Goal: Task Accomplishment & Management: Manage account settings

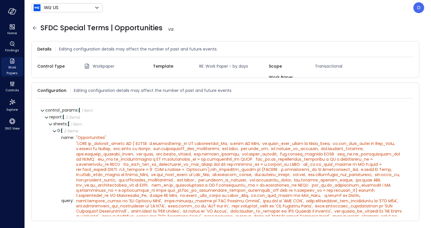
scroll to position [25, 0]
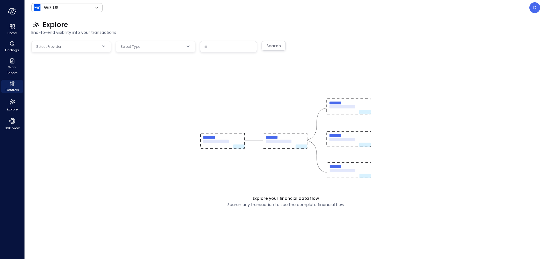
type input "**********"
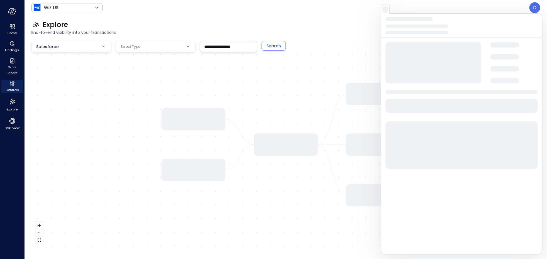
click at [528, 4] on div "Wiz US ****** ​ D" at bounding box center [285, 7] width 509 height 11
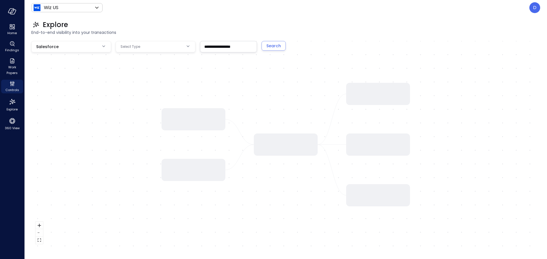
click at [540, 6] on header "Wiz US ****** ​ D" at bounding box center [285, 7] width 522 height 15
click at [538, 6] on div "D" at bounding box center [534, 7] width 11 height 11
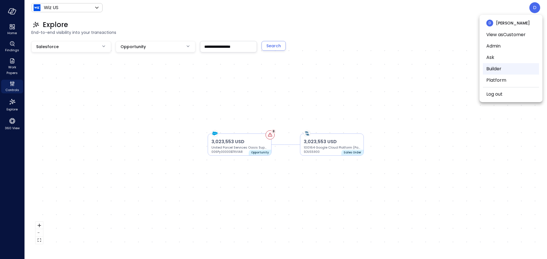
click at [504, 69] on li "Builder" at bounding box center [511, 68] width 56 height 11
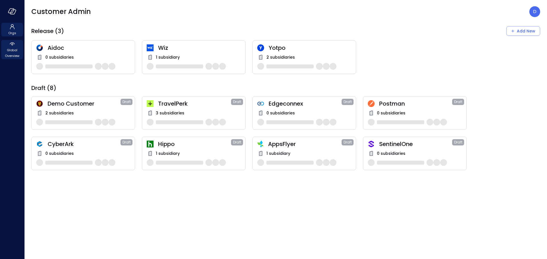
click at [11, 57] on span "Global Overview" at bounding box center [11, 52] width 17 height 11
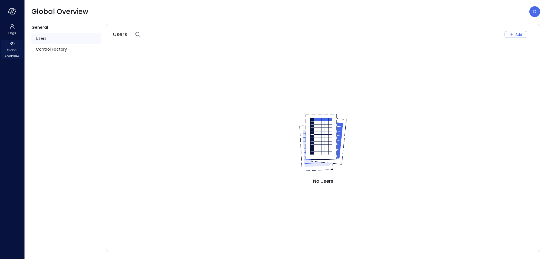
click at [12, 55] on span "Global Overview" at bounding box center [11, 52] width 17 height 11
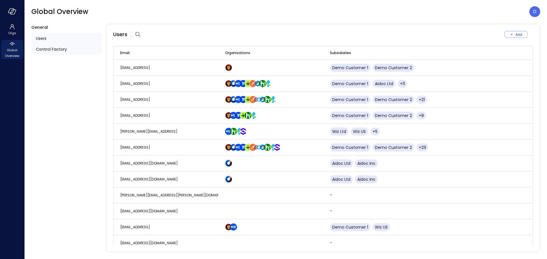
click at [55, 52] on span "Control Factory" at bounding box center [51, 49] width 31 height 6
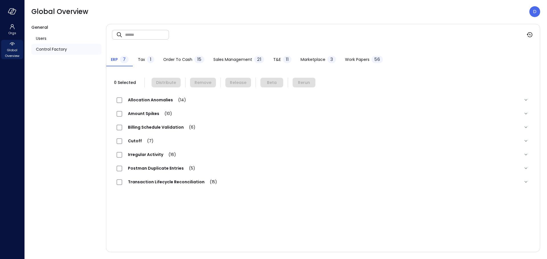
click at [360, 60] on span "Work Papers" at bounding box center [357, 59] width 24 height 6
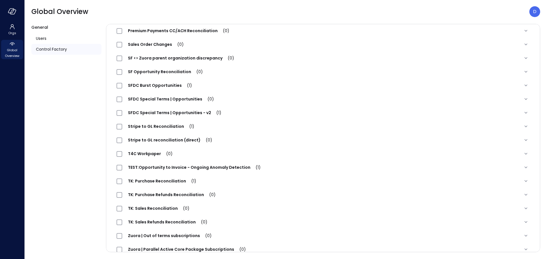
scroll to position [594, 0]
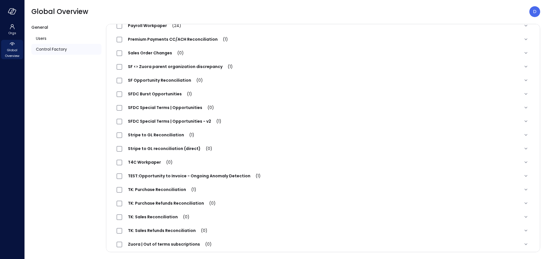
click at [175, 107] on span "SFDC Special Terms | Opportunities (0)" at bounding box center [170, 108] width 97 height 6
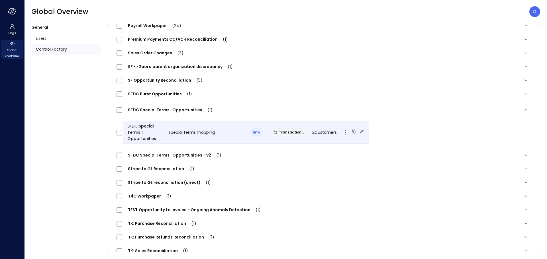
click at [359, 132] on icon at bounding box center [362, 132] width 6 height 6
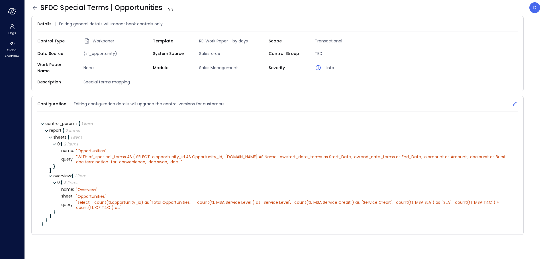
click at [515, 101] on icon at bounding box center [515, 104] width 6 height 6
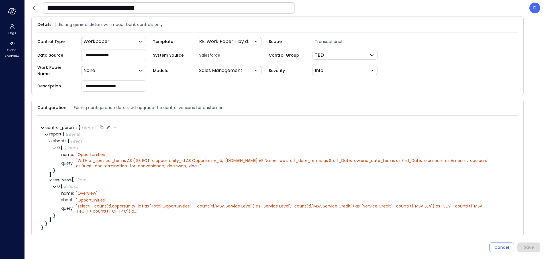
click at [109, 126] on icon at bounding box center [108, 127] width 3 height 3
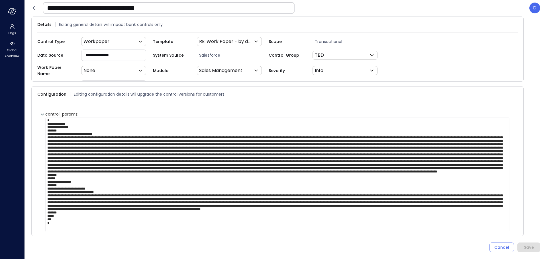
click at [34, 9] on icon at bounding box center [34, 8] width 7 height 7
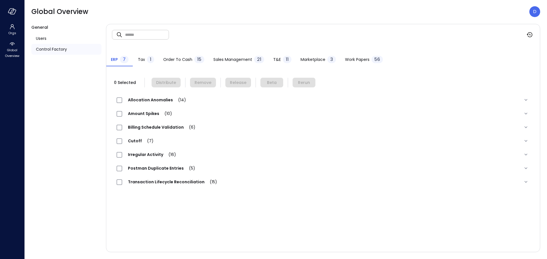
click at [358, 60] on span "Work Papers" at bounding box center [357, 59] width 24 height 6
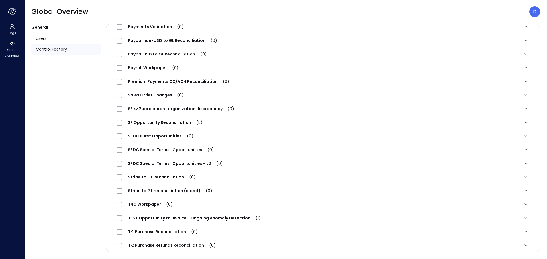
scroll to position [562, 0]
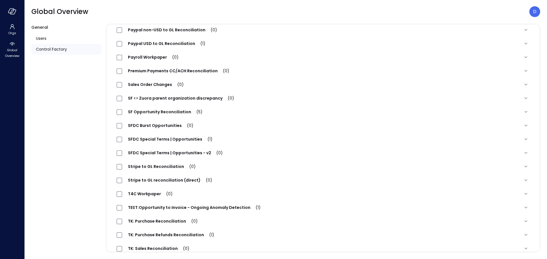
click at [181, 152] on span "SFDC Special Terms | Opportunities - v2 (0)" at bounding box center [175, 153] width 106 height 6
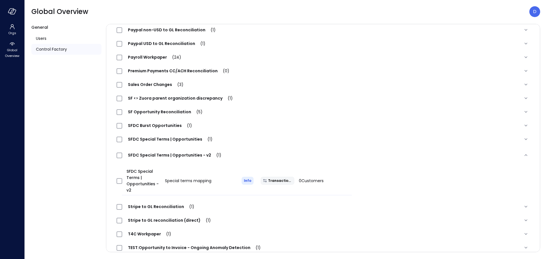
scroll to position [563, 0]
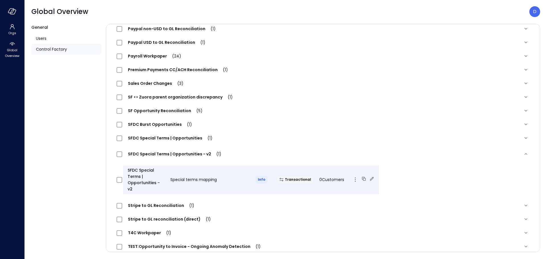
click at [369, 176] on icon at bounding box center [372, 179] width 6 height 6
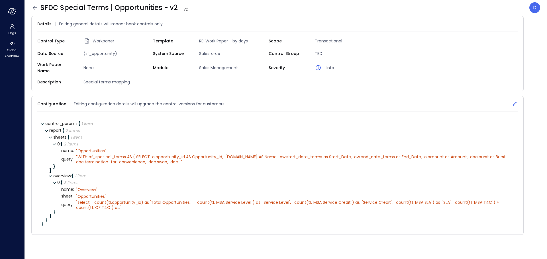
click at [515, 101] on icon at bounding box center [515, 104] width 6 height 6
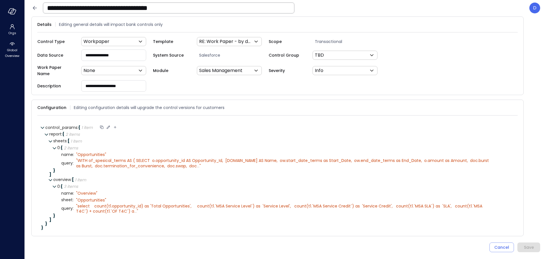
click at [109, 126] on icon at bounding box center [108, 127] width 5 height 5
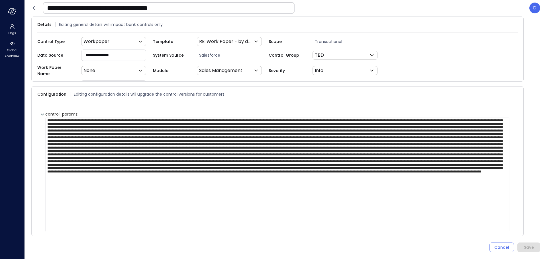
scroll to position [16, 0]
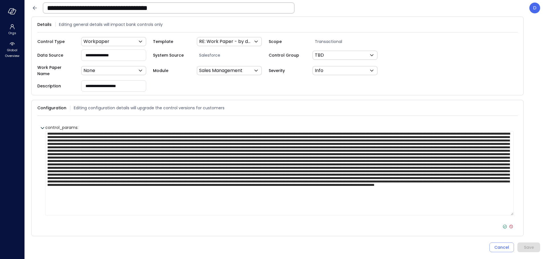
type textarea "**********"
click at [504, 224] on icon at bounding box center [504, 226] width 5 height 5
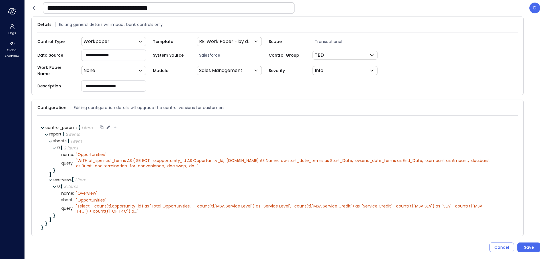
scroll to position [0, 0]
click at [529, 246] on div "Save" at bounding box center [529, 247] width 10 height 7
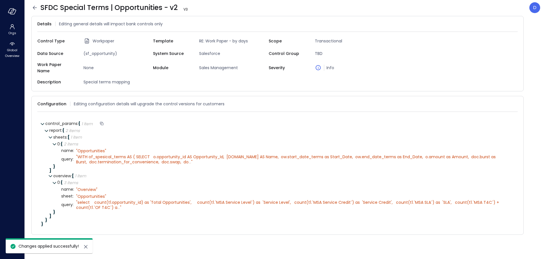
click at [32, 7] on icon at bounding box center [34, 7] width 7 height 7
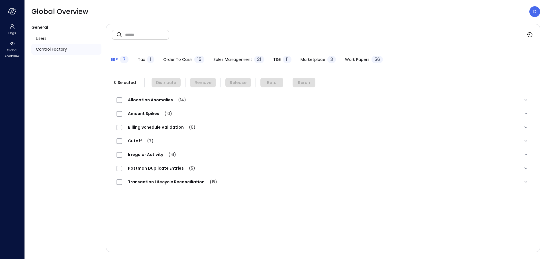
click at [350, 62] on div "Work Papers 56" at bounding box center [364, 60] width 38 height 9
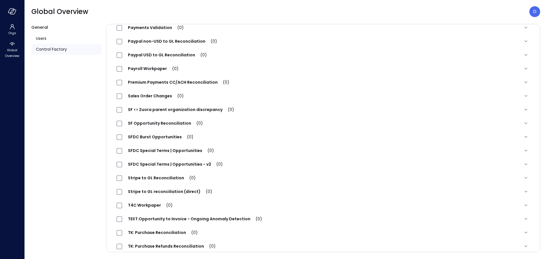
scroll to position [552, 0]
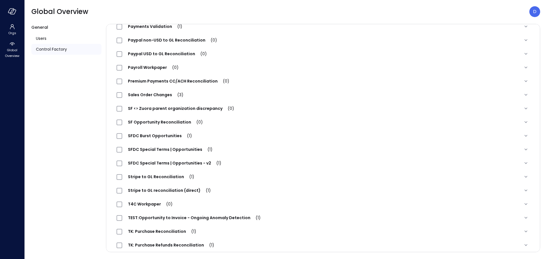
click at [165, 165] on span "SFDC Special Terms | Opportunities - v2 (1)" at bounding box center [174, 163] width 105 height 6
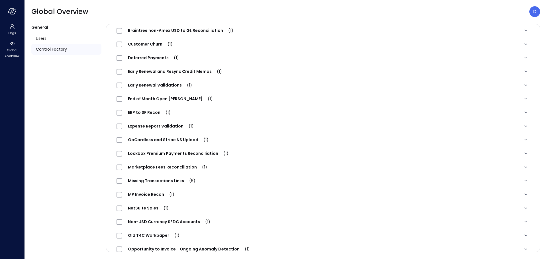
scroll to position [0, 0]
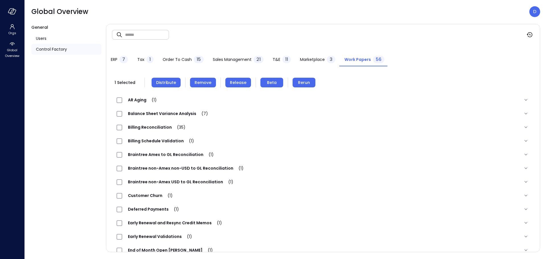
click at [163, 82] on span "Distribute" at bounding box center [166, 82] width 20 height 6
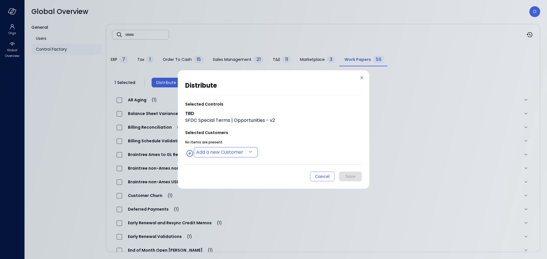
click at [222, 153] on body "Orgs Global Overview Global Overview D General Users Control Factory ​ ​ ERP 7 …" at bounding box center [273, 129] width 547 height 259
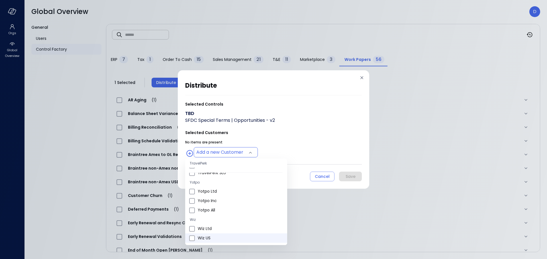
scroll to position [165, 0]
click at [201, 238] on span "Wiz US" at bounding box center [240, 238] width 85 height 6
type input "**********"
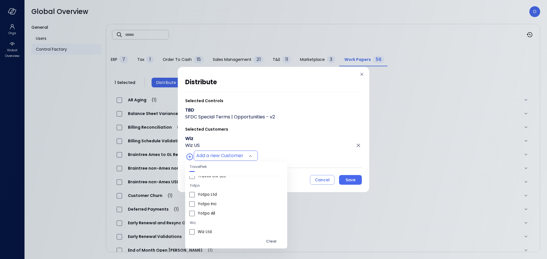
click at [306, 147] on div at bounding box center [273, 129] width 547 height 259
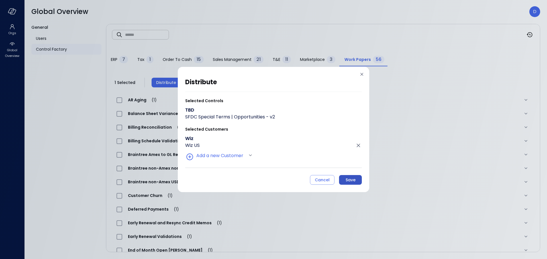
click at [356, 178] on button "Save" at bounding box center [350, 180] width 23 height 10
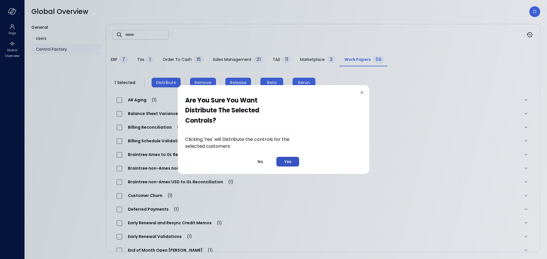
click at [294, 163] on button "Yes" at bounding box center [287, 162] width 23 height 10
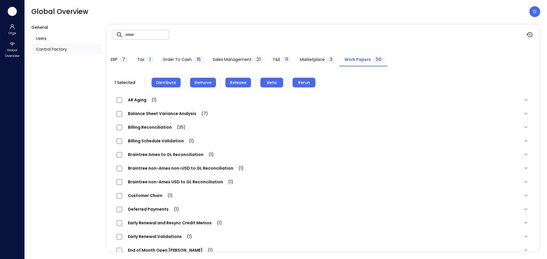
click at [14, 12] on icon "button" at bounding box center [12, 11] width 9 height 6
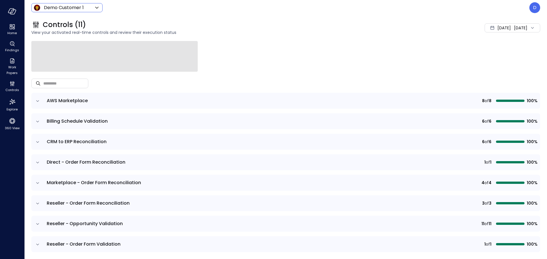
click at [50, 10] on body "Home Findings Work Papers Controls Explore 360 View Demo Customer 1 ***** ​ D C…" at bounding box center [273, 129] width 547 height 259
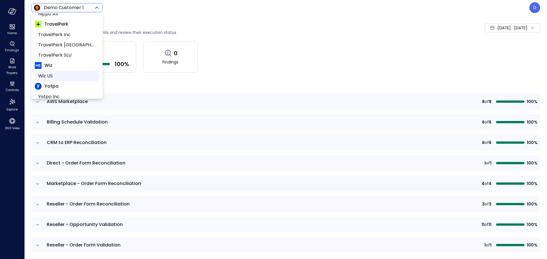
scroll to position [73, 0]
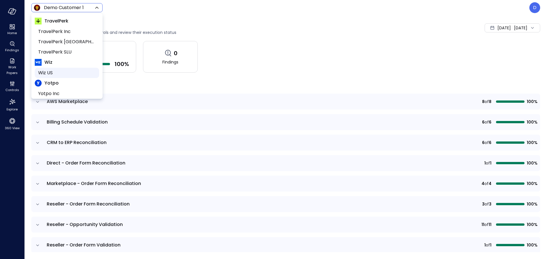
click at [59, 72] on span "Wiz US" at bounding box center [66, 73] width 56 height 7
type input "******"
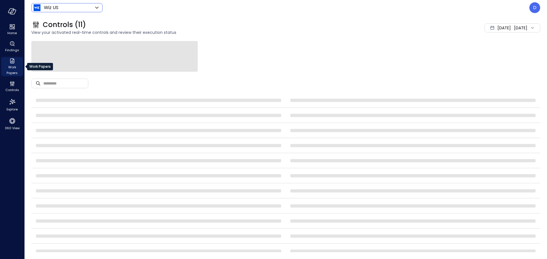
click at [9, 64] on span "Work Papers" at bounding box center [11, 69] width 17 height 11
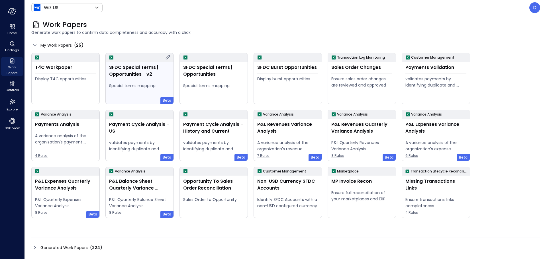
click at [151, 77] on div "SFDC Special Terms | Opportunities - v2" at bounding box center [139, 71] width 61 height 14
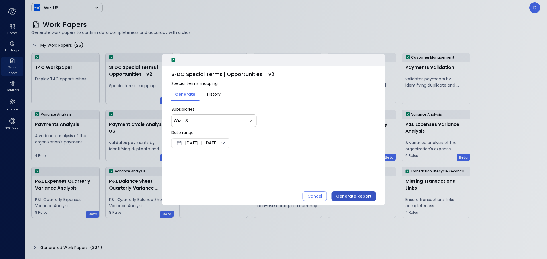
click at [357, 198] on div "Generate Report" at bounding box center [353, 196] width 35 height 7
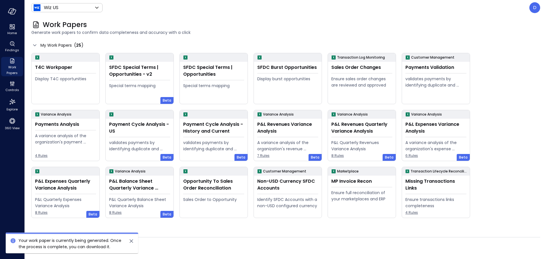
click at [130, 242] on icon "close" at bounding box center [131, 241] width 3 height 3
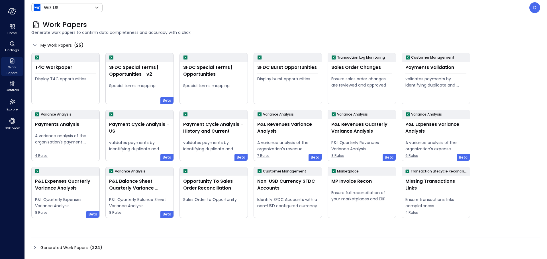
click at [33, 248] on icon at bounding box center [34, 247] width 7 height 7
click at [36, 248] on icon at bounding box center [34, 247] width 7 height 7
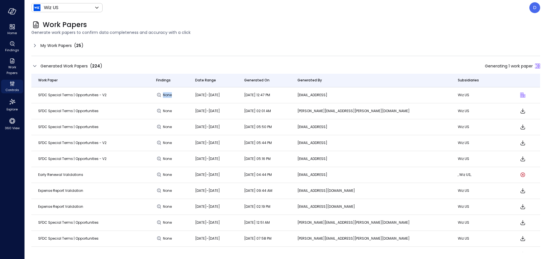
drag, startPoint x: 162, startPoint y: 94, endPoint x: 198, endPoint y: 99, distance: 36.7
click at [188, 99] on td "None" at bounding box center [168, 95] width 39 height 16
click at [181, 96] on div "None" at bounding box center [168, 95] width 25 height 6
drag, startPoint x: 186, startPoint y: 95, endPoint x: 143, endPoint y: 94, distance: 43.3
click at [143, 94] on tr "SFDC Special Terms | Opportunities - v2 None Aug 13 2025-Aug 20 2025 Aug 20, 20…" at bounding box center [285, 95] width 509 height 16
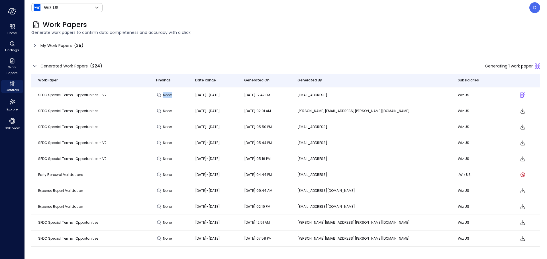
click at [142, 94] on td "SFDC Special Terms | Opportunities - v2" at bounding box center [90, 95] width 118 height 16
drag, startPoint x: 99, startPoint y: 95, endPoint x: 34, endPoint y: 93, distance: 64.7
click at [34, 93] on td "SFDC Special Terms | Opportunities - v2" at bounding box center [90, 95] width 118 height 16
click at [64, 98] on td "SFDC Special Terms | Opportunities - v2" at bounding box center [90, 95] width 118 height 16
drag, startPoint x: 37, startPoint y: 94, endPoint x: 106, endPoint y: 99, distance: 69.1
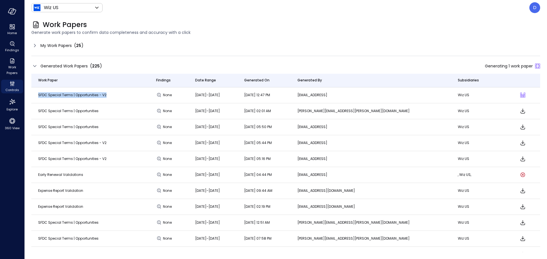
click at [106, 99] on td "SFDC Special Terms | Opportunities - v2" at bounding box center [90, 95] width 118 height 16
click at [81, 97] on span "SFDC Special Terms | Opportunities - v2" at bounding box center [72, 95] width 68 height 5
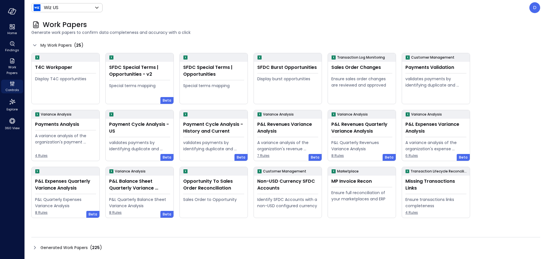
click at [35, 248] on icon at bounding box center [34, 247] width 7 height 7
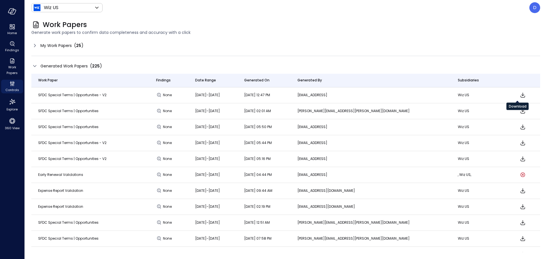
click at [519, 97] on icon "Download" at bounding box center [522, 95] width 7 height 7
click at [532, 8] on div "D" at bounding box center [534, 7] width 11 height 11
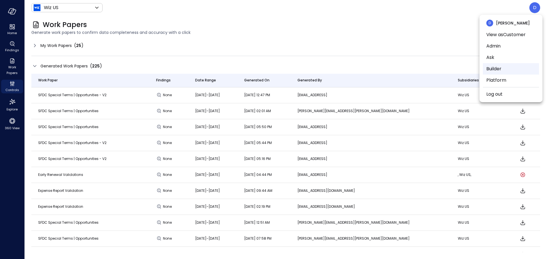
click at [493, 69] on li "Builder" at bounding box center [511, 68] width 56 height 11
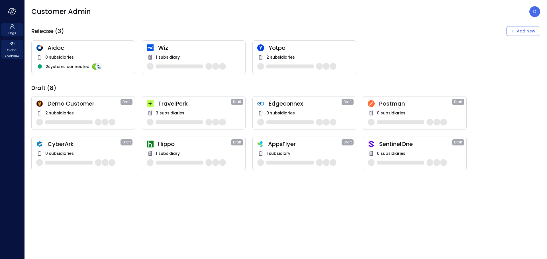
click at [17, 52] on span "Global Overview" at bounding box center [11, 52] width 17 height 11
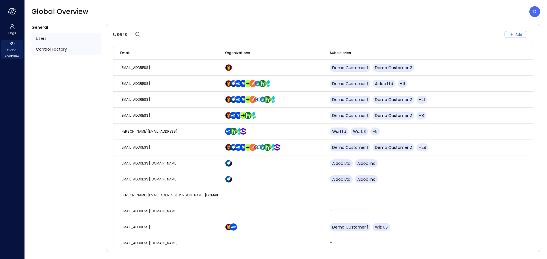
click at [65, 52] on span "Control Factory" at bounding box center [51, 49] width 31 height 6
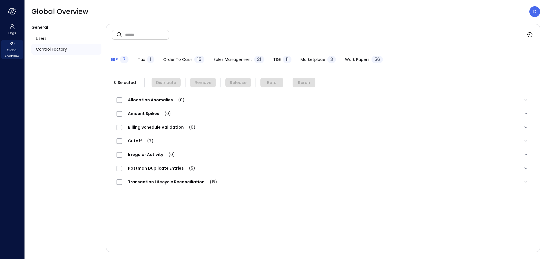
click at [357, 56] on span "Work Papers" at bounding box center [357, 59] width 24 height 6
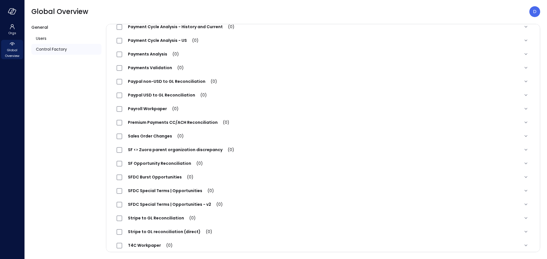
scroll to position [516, 0]
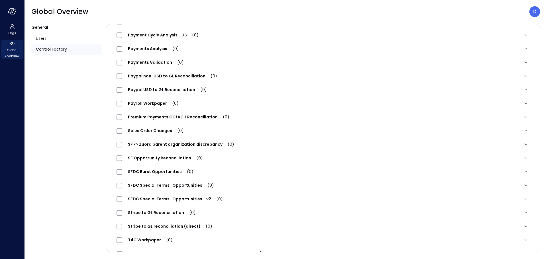
click at [194, 198] on span "SFDC Special Terms | Opportunities - v2 (0)" at bounding box center [175, 199] width 106 height 6
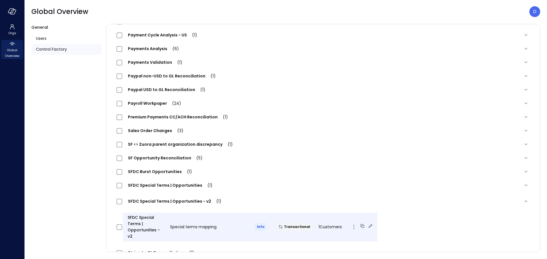
click at [367, 224] on icon at bounding box center [370, 226] width 6 height 6
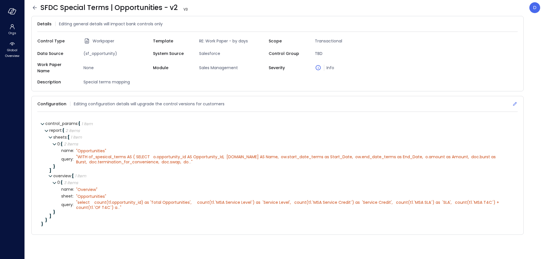
click at [513, 102] on icon at bounding box center [515, 104] width 4 height 4
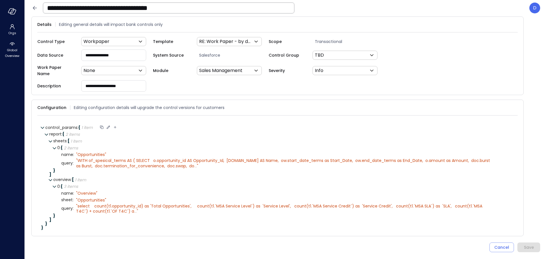
click at [110, 126] on icon at bounding box center [108, 127] width 3 height 3
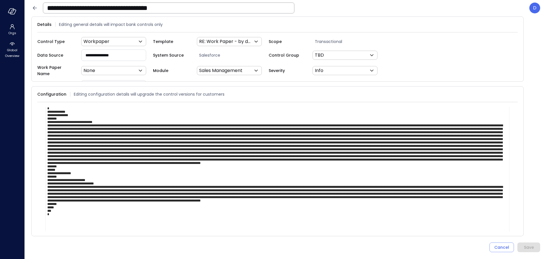
scroll to position [33, 0]
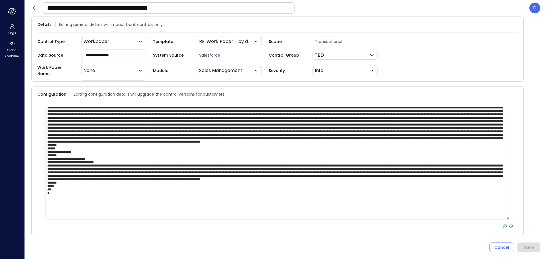
click at [508, 224] on icon at bounding box center [510, 226] width 5 height 5
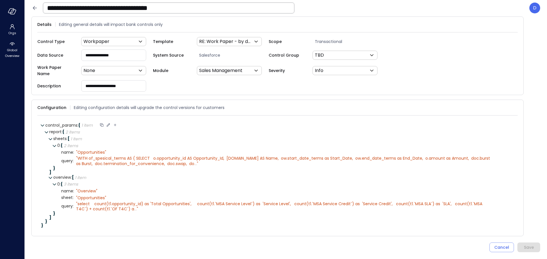
scroll to position [0, 0]
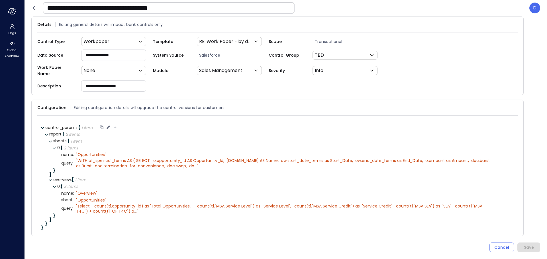
click at [34, 9] on icon at bounding box center [34, 8] width 7 height 7
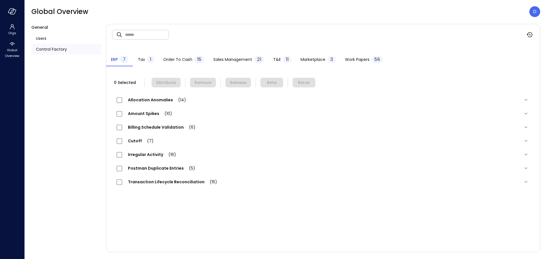
click at [375, 57] on span "56" at bounding box center [377, 59] width 6 height 7
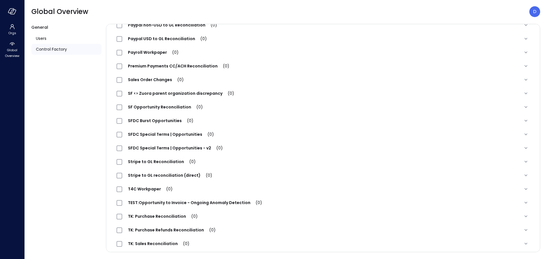
scroll to position [612, 0]
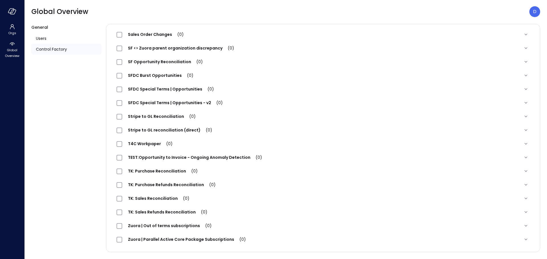
click at [197, 88] on span "SFDC Special Terms | Opportunities (0)" at bounding box center [170, 89] width 97 height 6
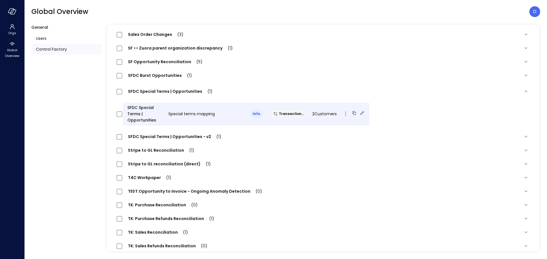
click at [359, 113] on icon at bounding box center [362, 113] width 6 height 6
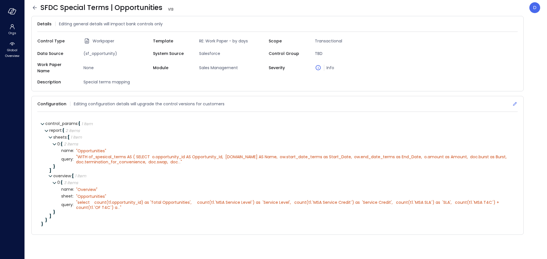
click at [514, 101] on icon at bounding box center [515, 104] width 6 height 6
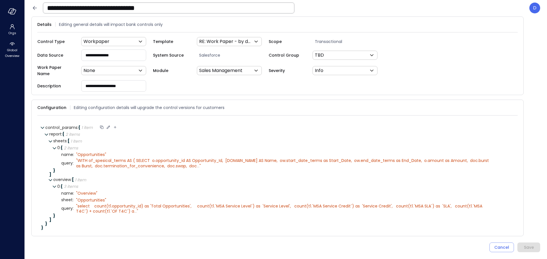
click at [111, 125] on icon at bounding box center [108, 127] width 5 height 5
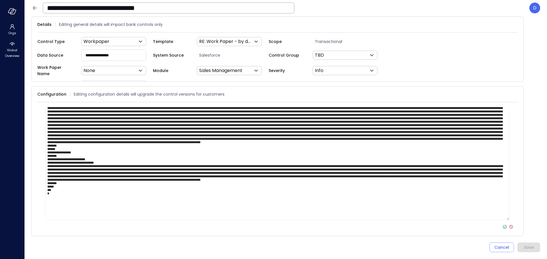
scroll to position [33, 0]
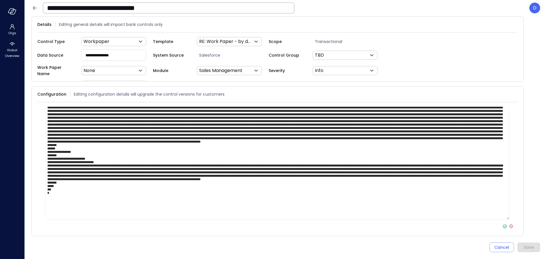
type textarea "**********"
click at [502, 225] on icon at bounding box center [504, 226] width 5 height 5
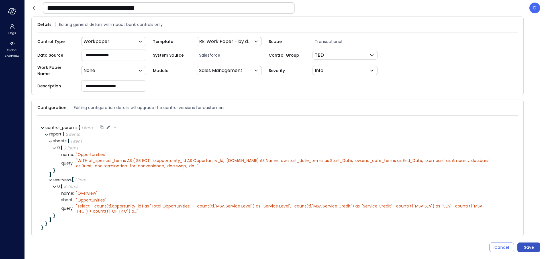
click at [527, 246] on div "Save" at bounding box center [529, 247] width 10 height 7
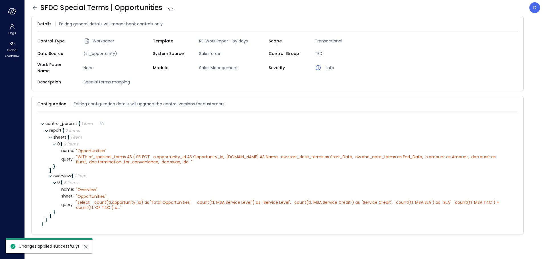
click at [33, 7] on icon at bounding box center [34, 7] width 7 height 7
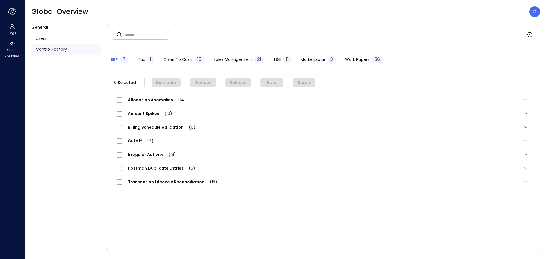
click at [350, 63] on div "Work Papers 56" at bounding box center [364, 60] width 38 height 9
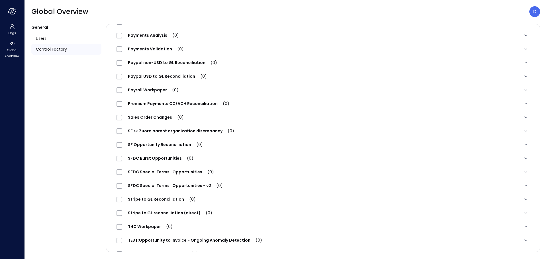
scroll to position [536, 0]
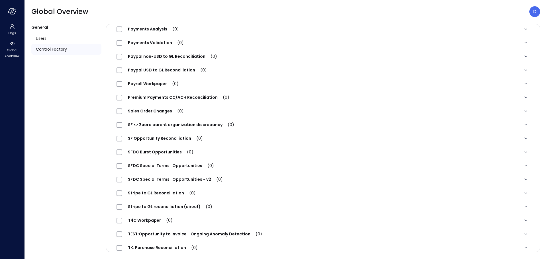
click at [178, 163] on div "SFDC Special Terms | Opportunities (0)" at bounding box center [168, 165] width 103 height 7
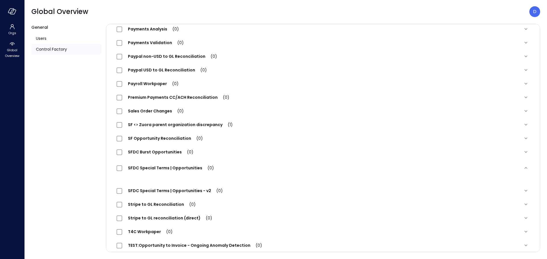
click at [148, 191] on span "SFDC Special Terms | Opportunities - v2 (0)" at bounding box center [175, 191] width 106 height 6
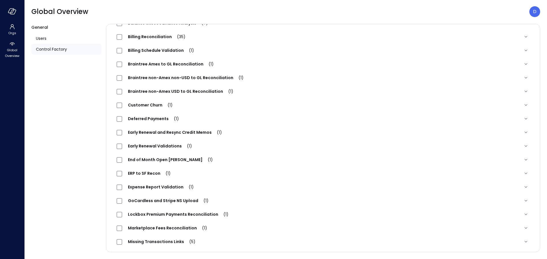
scroll to position [0, 0]
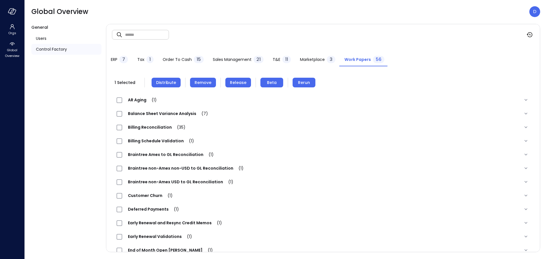
click at [203, 79] on span "Remove" at bounding box center [203, 82] width 17 height 6
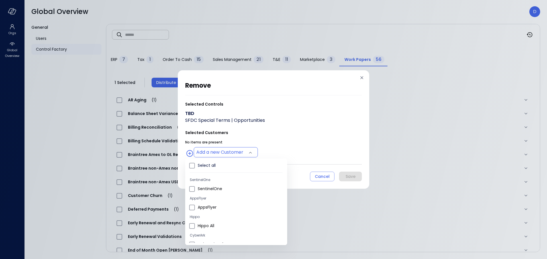
click at [227, 153] on body "Orgs Global Overview Global Overview D General Users Control Factory ​ ​ ERP 7 …" at bounding box center [273, 129] width 547 height 259
click at [209, 180] on span "Wiz US" at bounding box center [240, 181] width 85 height 6
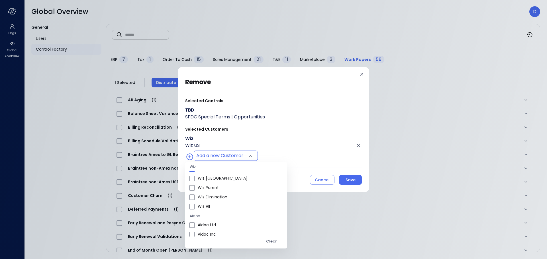
scroll to position [314, 0]
click at [204, 205] on span "Wiz All" at bounding box center [240, 206] width 85 height 6
type input "**********"
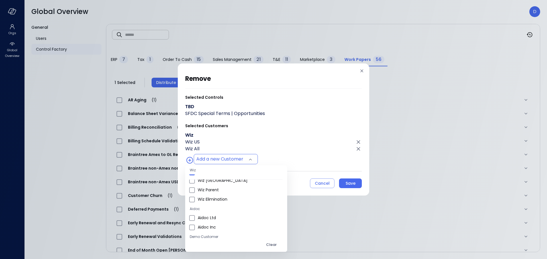
click at [299, 160] on div at bounding box center [273, 129] width 547 height 259
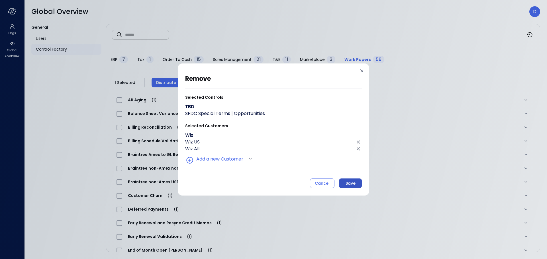
click at [355, 182] on button "Save" at bounding box center [350, 184] width 23 height 10
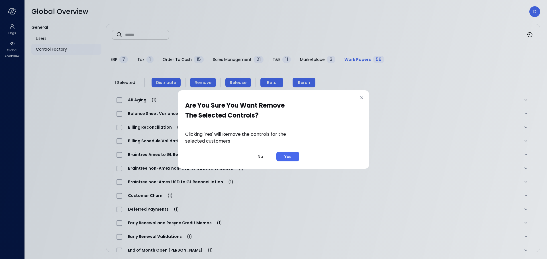
click at [289, 158] on div "Yes" at bounding box center [287, 156] width 7 height 7
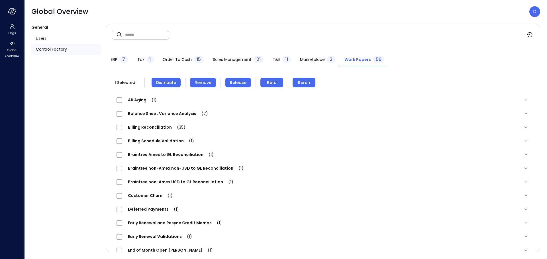
click at [356, 59] on span "Work Papers" at bounding box center [357, 59] width 26 height 6
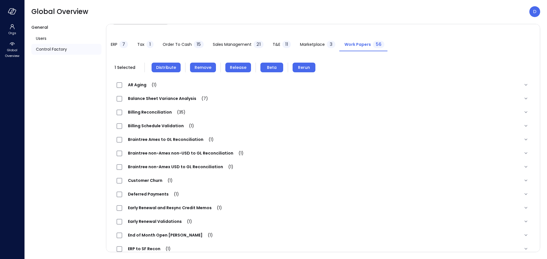
scroll to position [0, 0]
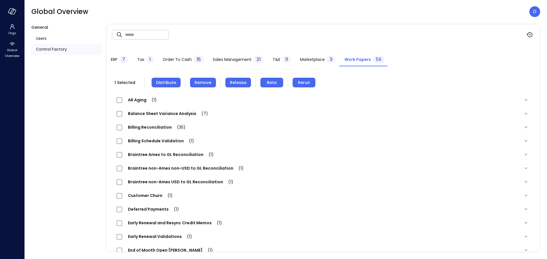
click at [203, 81] on span "Remove" at bounding box center [203, 82] width 17 height 6
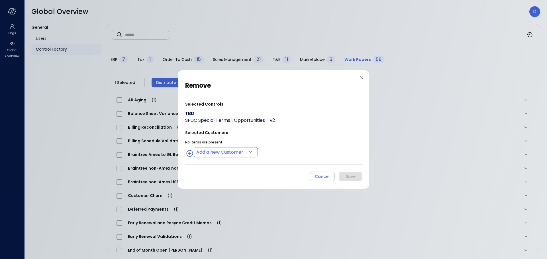
click at [226, 153] on body "Orgs Global Overview Global Overview D General Users Control Factory ​ ​ ERP 7 …" at bounding box center [273, 129] width 547 height 259
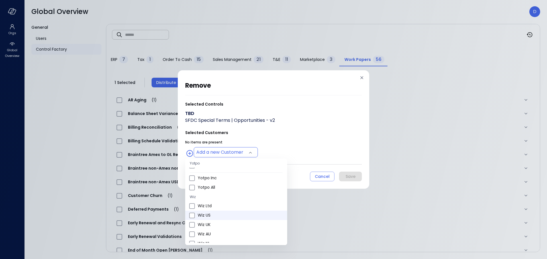
scroll to position [188, 0]
click at [214, 215] on span "Wiz US" at bounding box center [240, 215] width 85 height 6
type input "**********"
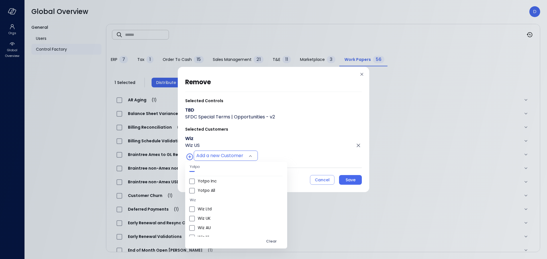
click at [286, 162] on div at bounding box center [273, 129] width 547 height 259
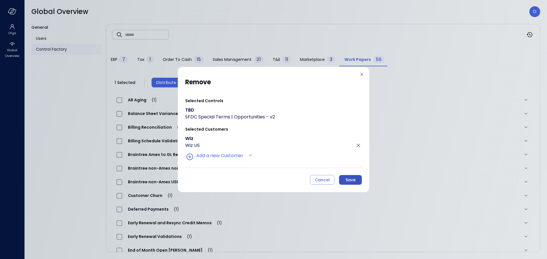
click at [357, 178] on button "Save" at bounding box center [350, 180] width 23 height 10
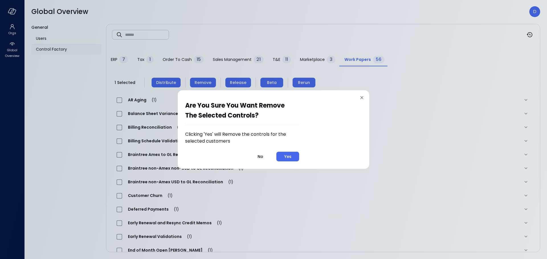
click at [287, 154] on div "Yes" at bounding box center [287, 156] width 7 height 7
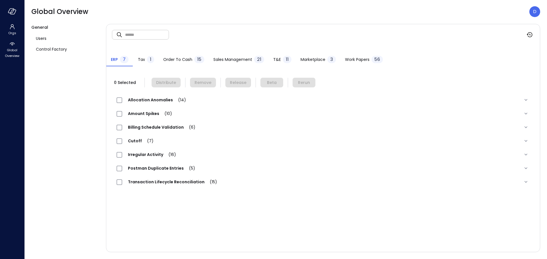
click at [356, 56] on div "Work Papers 56" at bounding box center [364, 60] width 38 height 9
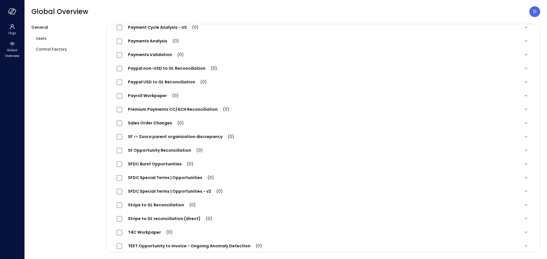
scroll to position [558, 0]
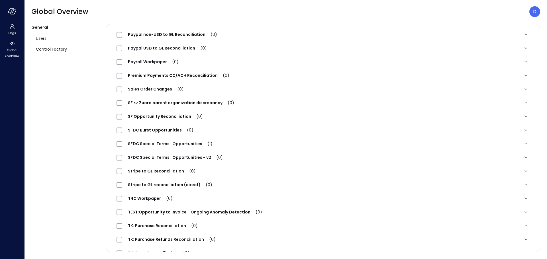
click at [174, 143] on span "SFDC Special Terms | Opportunities (1)" at bounding box center [170, 144] width 96 height 6
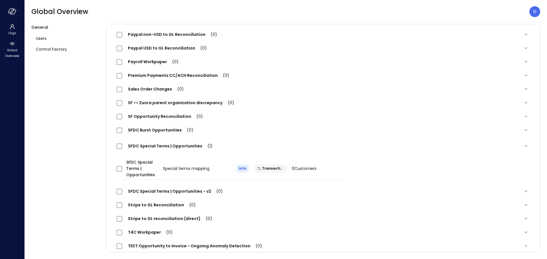
click at [152, 189] on span "SFDC Special Terms | Opportunities - v2 (0)" at bounding box center [175, 192] width 106 height 6
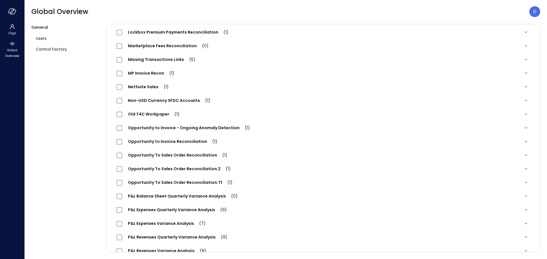
scroll to position [0, 0]
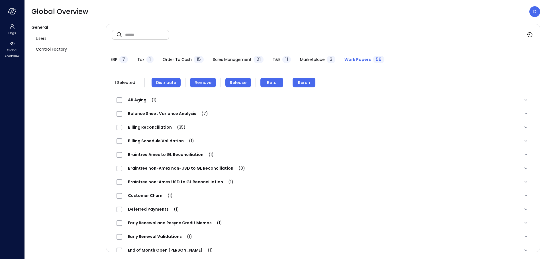
click at [169, 85] on span "Distribute" at bounding box center [166, 82] width 20 height 6
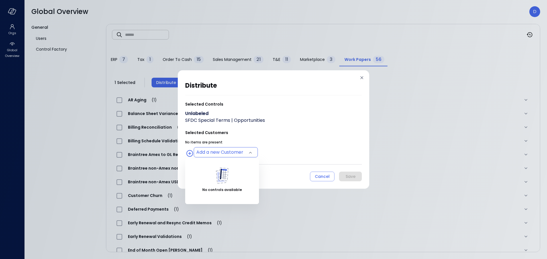
click at [232, 152] on body "Orgs Global Overview Global Overview D General Users Control Factory ​ ​ ERP 7 …" at bounding box center [273, 129] width 547 height 259
click at [293, 139] on div at bounding box center [273, 129] width 547 height 259
click at [240, 154] on body "Orgs Global Overview Global Overview D General Users Control Factory ​ ​ ERP 7 …" at bounding box center [273, 129] width 547 height 259
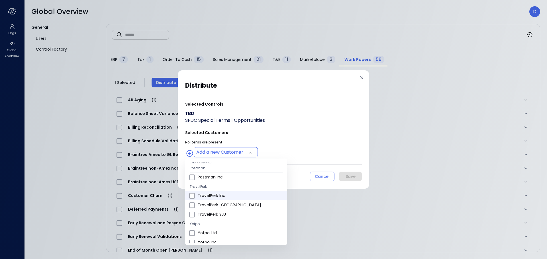
scroll to position [196, 0]
click at [217, 206] on span "Wiz US" at bounding box center [240, 207] width 85 height 6
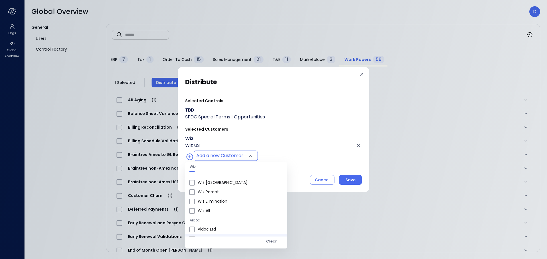
scroll to position [341, 0]
click at [199, 178] on span "Wiz All" at bounding box center [240, 178] width 85 height 6
type input "**********"
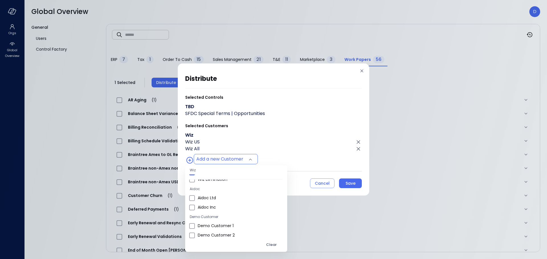
scroll to position [334, 0]
click at [293, 139] on div at bounding box center [273, 129] width 547 height 259
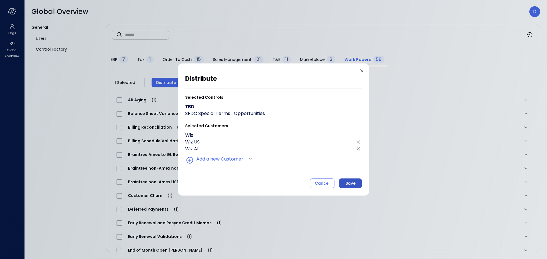
click at [347, 180] on div "Save" at bounding box center [351, 183] width 10 height 7
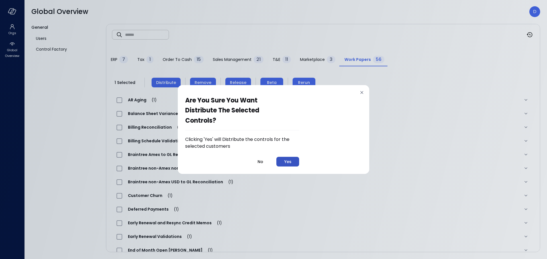
click at [287, 160] on div "Yes" at bounding box center [287, 161] width 7 height 7
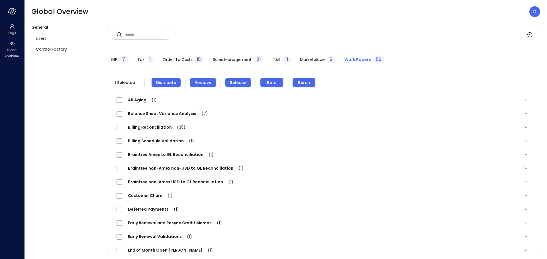
click at [232, 81] on span "Release" at bounding box center [238, 82] width 17 height 6
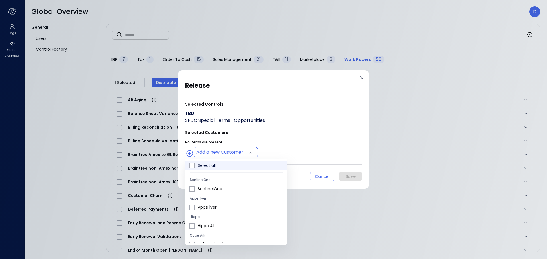
drag, startPoint x: 217, startPoint y: 151, endPoint x: 221, endPoint y: 165, distance: 14.7
click at [217, 151] on body "Orgs Global Overview Global Overview D General Users Control Factory ​ ​ ERP 7 …" at bounding box center [273, 129] width 547 height 259
click at [210, 209] on span "Wiz US" at bounding box center [240, 208] width 85 height 6
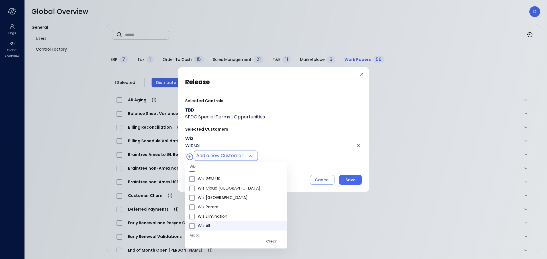
scroll to position [294, 0]
click at [210, 225] on span "Wiz All" at bounding box center [240, 225] width 85 height 6
type input "**********"
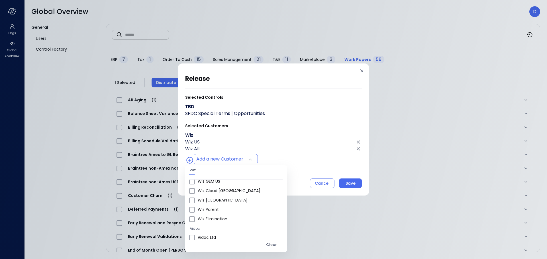
click at [279, 143] on div at bounding box center [273, 129] width 547 height 259
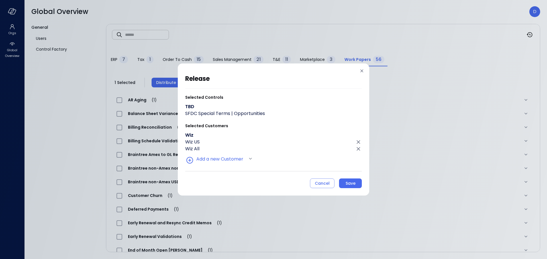
click at [348, 180] on div "Save" at bounding box center [351, 183] width 10 height 7
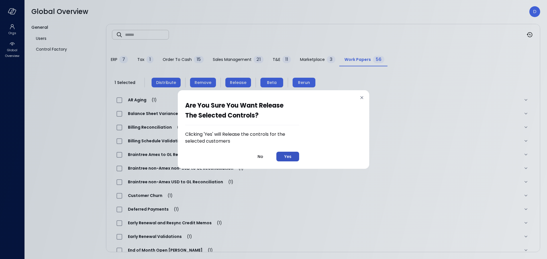
click at [295, 157] on button "Yes" at bounding box center [287, 157] width 23 height 10
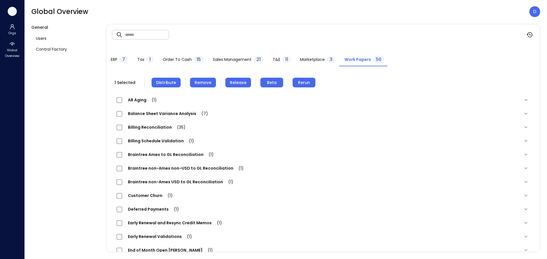
click at [14, 11] on icon "button" at bounding box center [12, 11] width 9 height 6
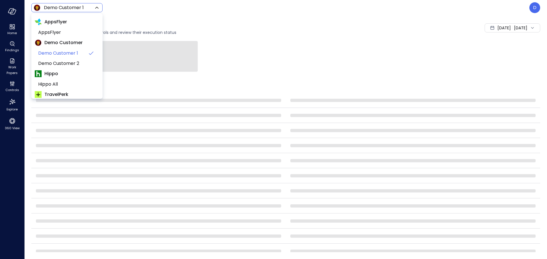
click at [55, 9] on body "Home Findings Work Papers Controls Explore 360 View Demo Customer 1 ***** ​ D C…" at bounding box center [273, 129] width 547 height 259
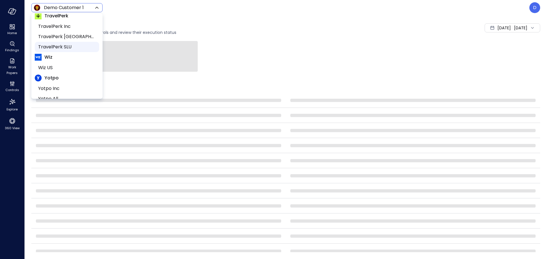
scroll to position [86, 0]
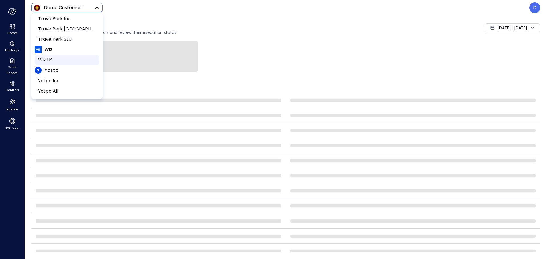
click at [49, 57] on span "Wiz US" at bounding box center [66, 60] width 56 height 7
type input "******"
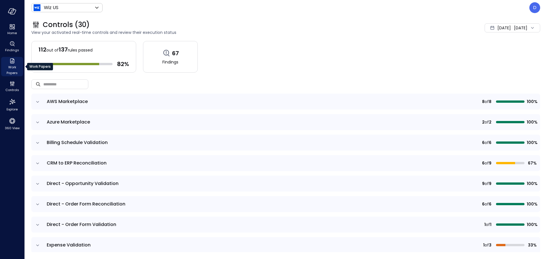
click at [17, 63] on div "Work Papers" at bounding box center [12, 66] width 22 height 19
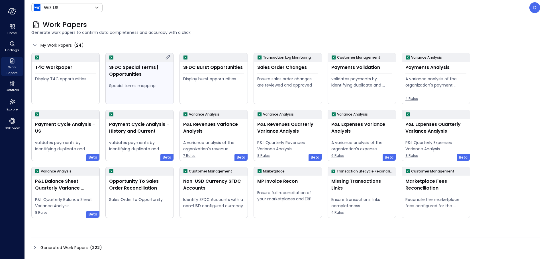
click at [145, 83] on div "Special terms mapping" at bounding box center [139, 86] width 61 height 6
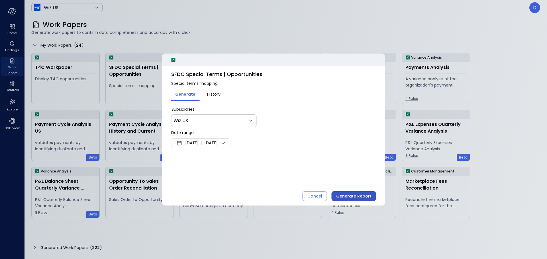
click at [354, 195] on div "Generate Report" at bounding box center [353, 196] width 35 height 7
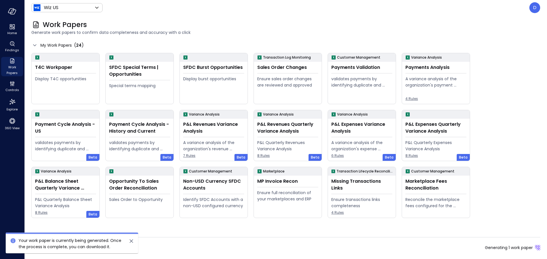
click at [129, 242] on icon "close" at bounding box center [131, 241] width 7 height 7
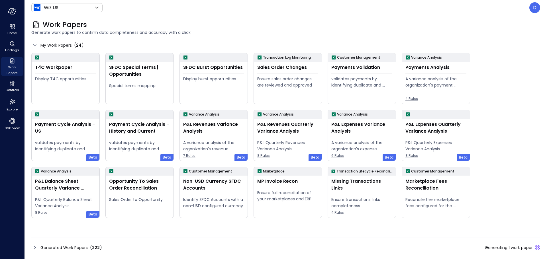
click at [38, 248] on div "Generated Work Papers ( 222 )" at bounding box center [66, 247] width 71 height 7
click at [35, 247] on icon at bounding box center [34, 247] width 7 height 7
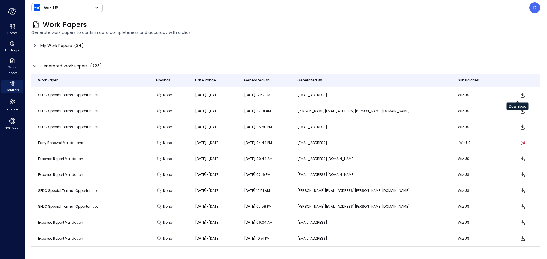
click at [519, 96] on icon "Download" at bounding box center [522, 95] width 7 height 7
click at [9, 64] on span "Work Papers" at bounding box center [11, 69] width 17 height 11
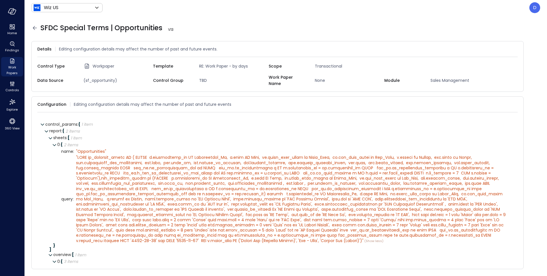
scroll to position [25, 0]
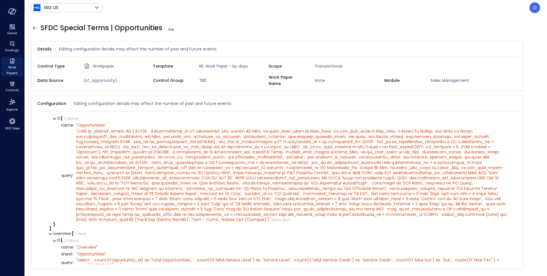
click at [36, 28] on icon at bounding box center [34, 27] width 7 height 7
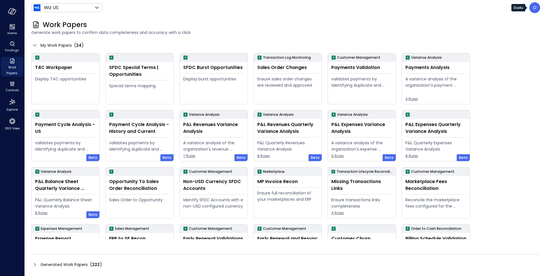
click at [537, 7] on div "D" at bounding box center [534, 7] width 11 height 11
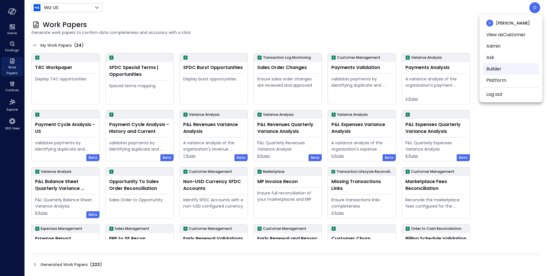
click at [496, 69] on li "Builder" at bounding box center [511, 68] width 56 height 11
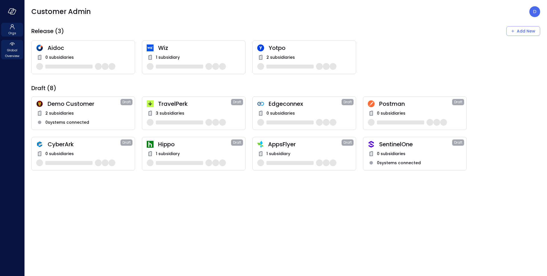
click at [15, 52] on span "Global Overview" at bounding box center [11, 52] width 17 height 11
click at [10, 50] on span "Global Overview" at bounding box center [11, 52] width 17 height 11
click at [176, 48] on span "Wiz" at bounding box center [199, 47] width 83 height 7
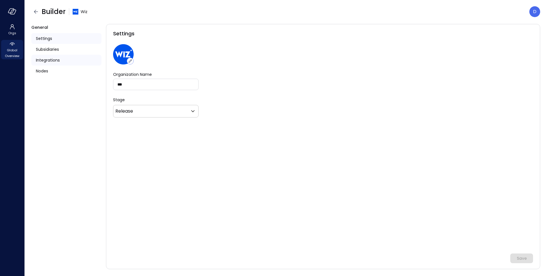
click at [52, 61] on span "Integrations" at bounding box center [48, 60] width 24 height 6
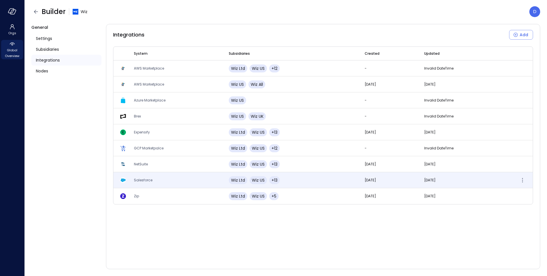
click at [134, 184] on td "Salesforce" at bounding box center [174, 180] width 95 height 16
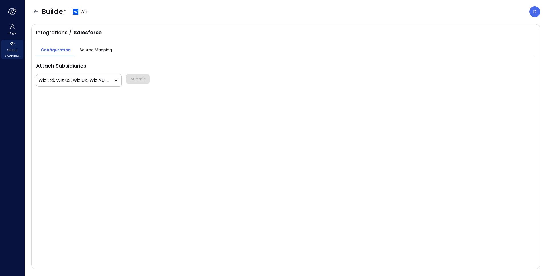
click at [92, 54] on button "Source Mapping" at bounding box center [95, 50] width 41 height 11
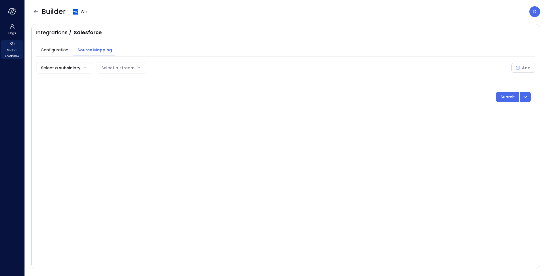
click at [67, 69] on body "Orgs Global Overview Builder Wiz D Integrations / Salesforce Configuration Sour…" at bounding box center [273, 138] width 547 height 276
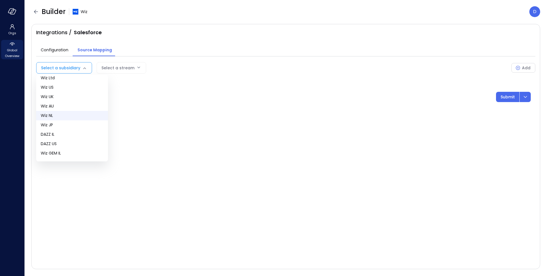
scroll to position [4, 0]
click at [58, 88] on span "Wiz US" at bounding box center [72, 87] width 63 height 6
type input "**"
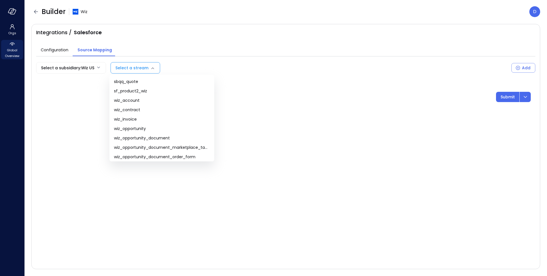
drag, startPoint x: 140, startPoint y: 63, endPoint x: 140, endPoint y: 66, distance: 3.5
click at [140, 63] on body "Orgs Global Overview Builder Wiz D Integrations / Salesforce Configuration Sour…" at bounding box center [273, 138] width 547 height 276
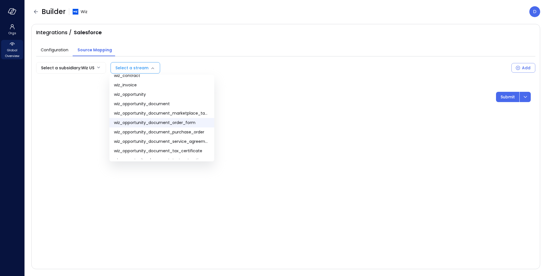
scroll to position [40, 0]
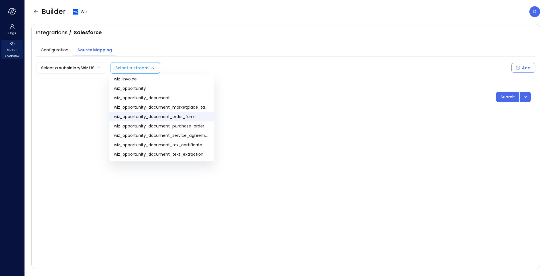
click at [148, 117] on span "wiz_opportunity_document_order_form" at bounding box center [162, 117] width 96 height 6
type input "**********"
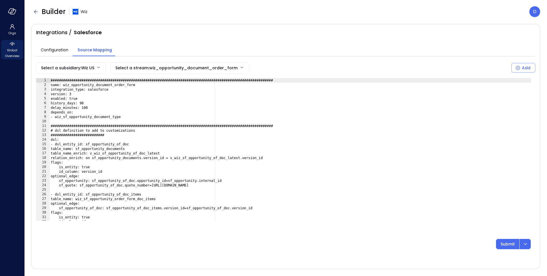
type textarea "**********"
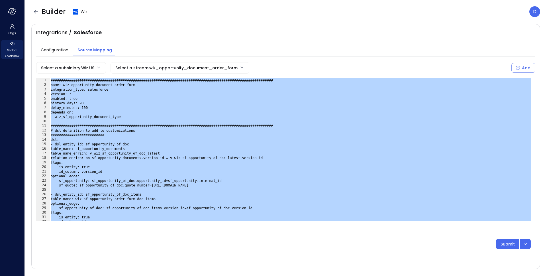
click at [408, 24] on div "**********" at bounding box center [285, 146] width 509 height 245
click at [37, 16] on button "button" at bounding box center [35, 11] width 9 height 9
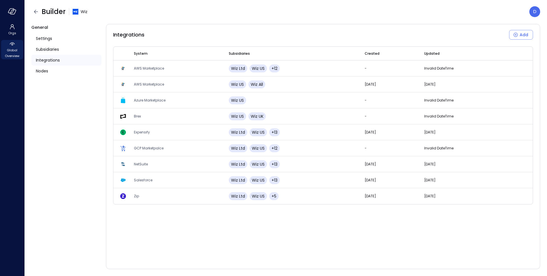
click at [68, 198] on div "General Settings Subsidiaries Integrations Nodes" at bounding box center [66, 146] width 70 height 245
